Goal: Task Accomplishment & Management: Manage account settings

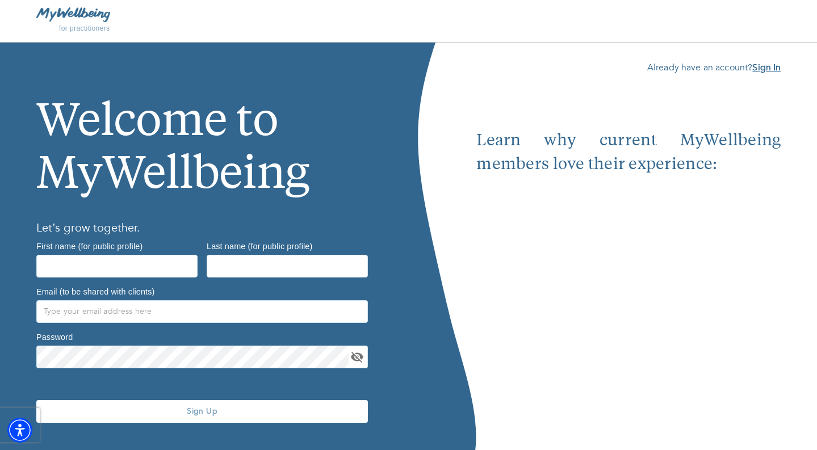
click at [758, 67] on b "Sign In" at bounding box center [767, 67] width 28 height 12
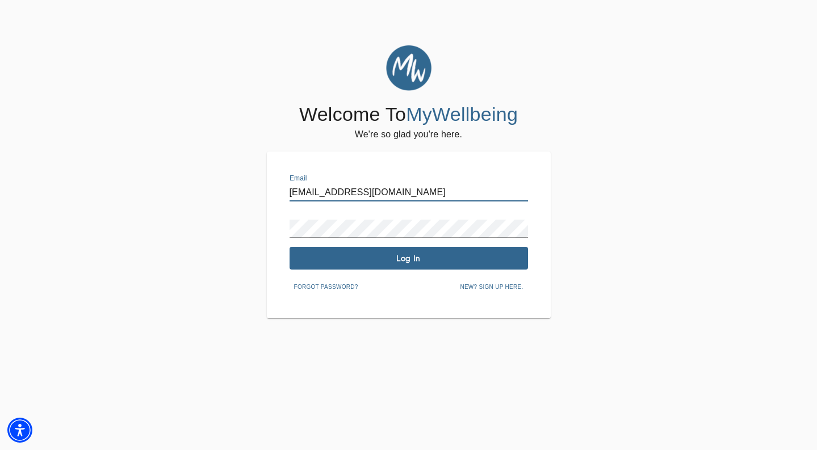
type input "[EMAIL_ADDRESS][DOMAIN_NAME]"
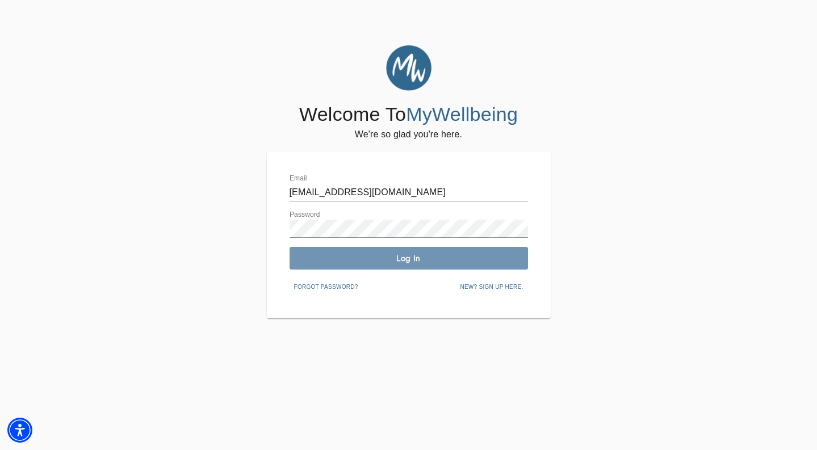
click at [397, 261] on span "Log In" at bounding box center [408, 258] width 229 height 11
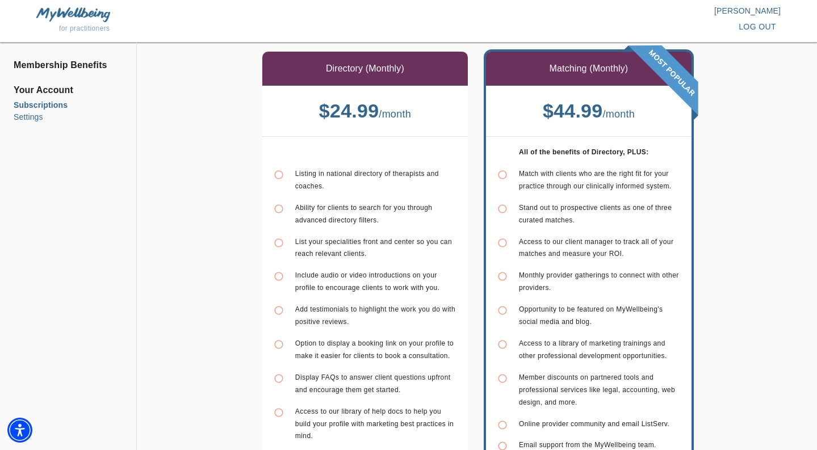
click at [39, 118] on li "Settings" at bounding box center [68, 117] width 109 height 12
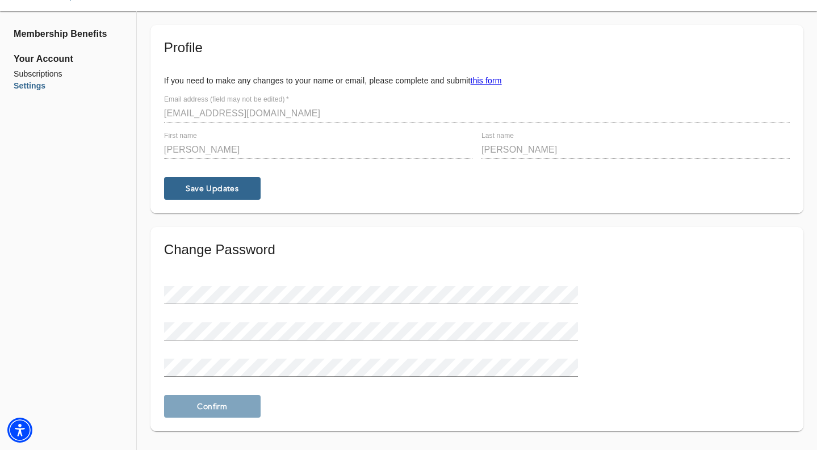
scroll to position [32, 0]
click at [53, 74] on li "Subscriptions" at bounding box center [68, 74] width 109 height 12
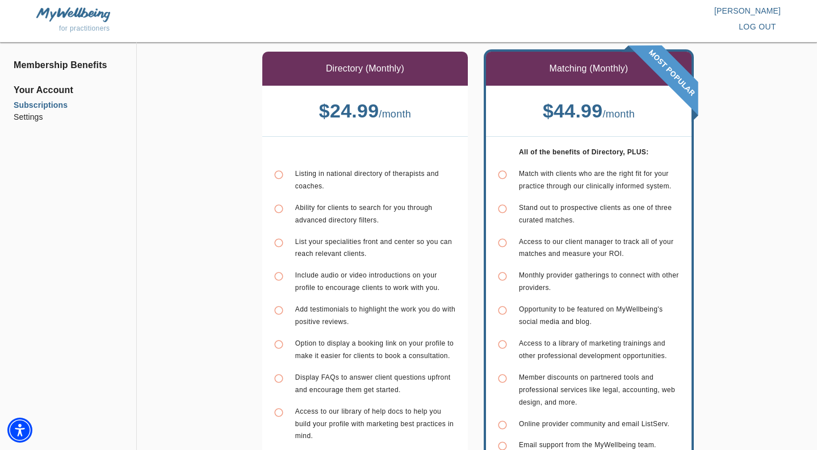
click at [68, 93] on span "Your Account" at bounding box center [68, 91] width 109 height 14
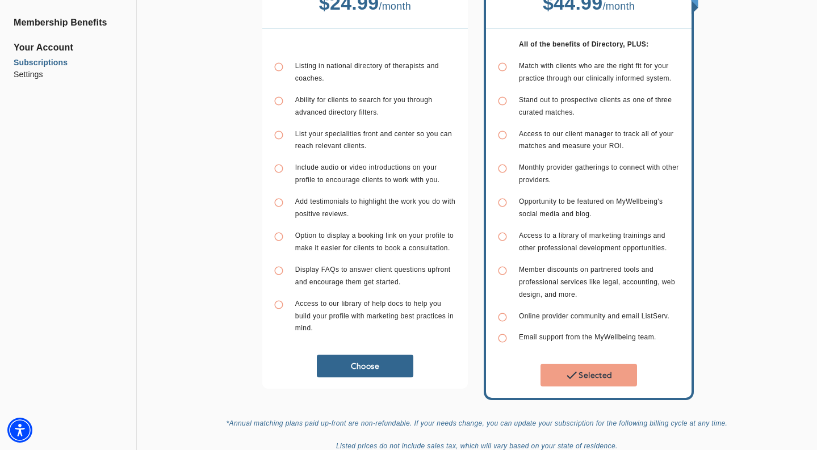
scroll to position [104, 0]
